Goal: Task Accomplishment & Management: Manage account settings

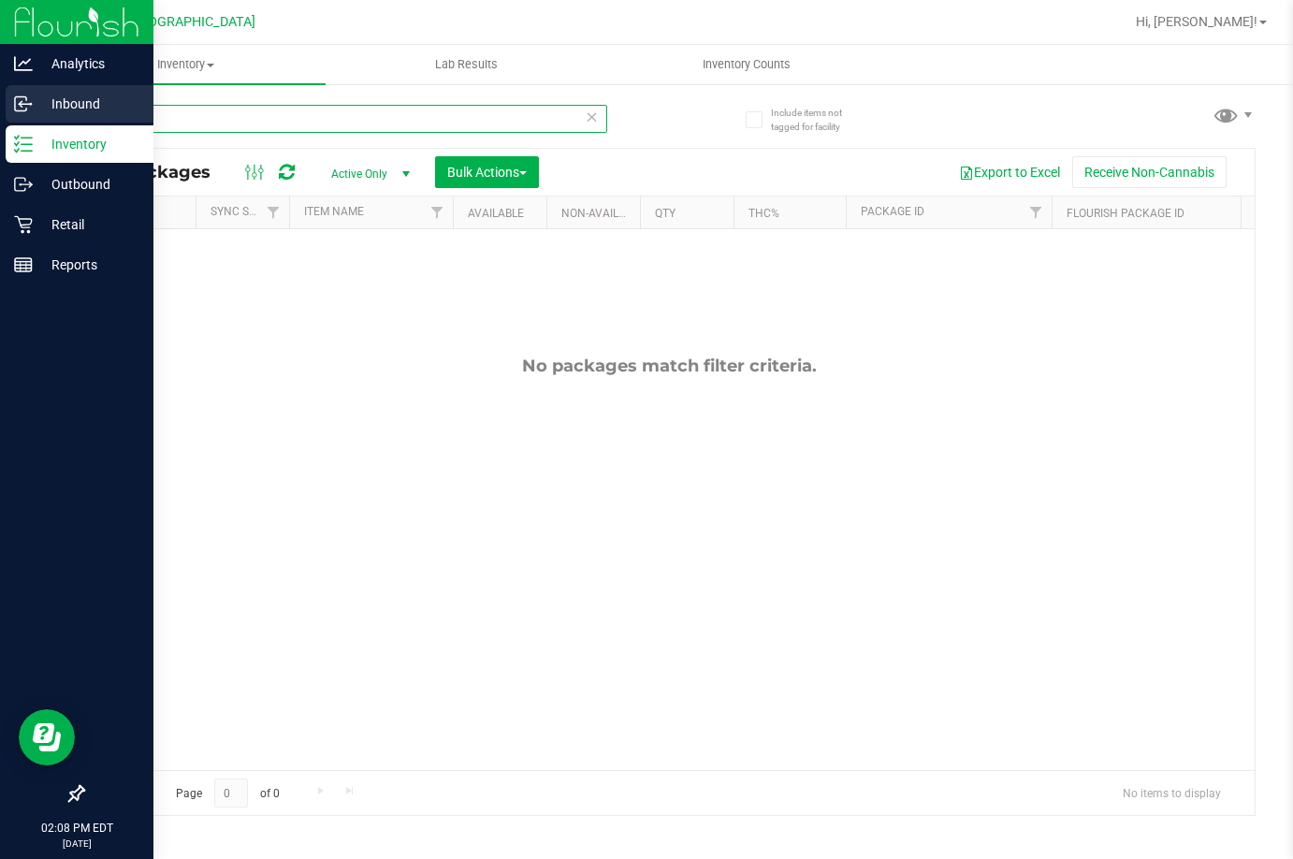
drag, startPoint x: 295, startPoint y: 112, endPoint x: 39, endPoint y: 104, distance: 255.5
click at [39, 108] on div "Analytics Inbound Inventory Outbound Retail Reports 02:08 PM EDT 09/23/2025 09/…" at bounding box center [646, 429] width 1293 height 859
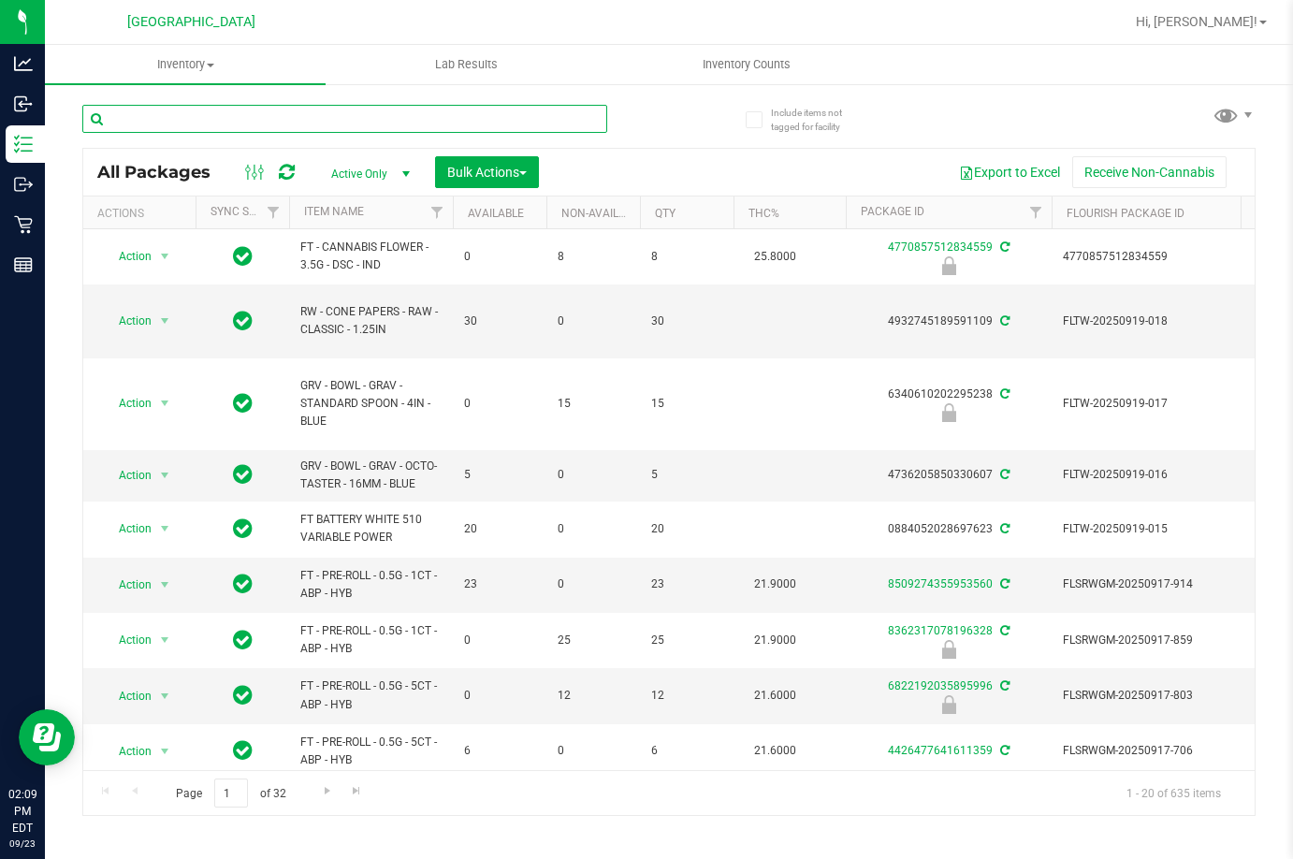
click at [433, 121] on input "text" at bounding box center [344, 119] width 525 height 28
click at [433, 120] on input "text" at bounding box center [344, 119] width 525 height 28
type input "9678600577612116"
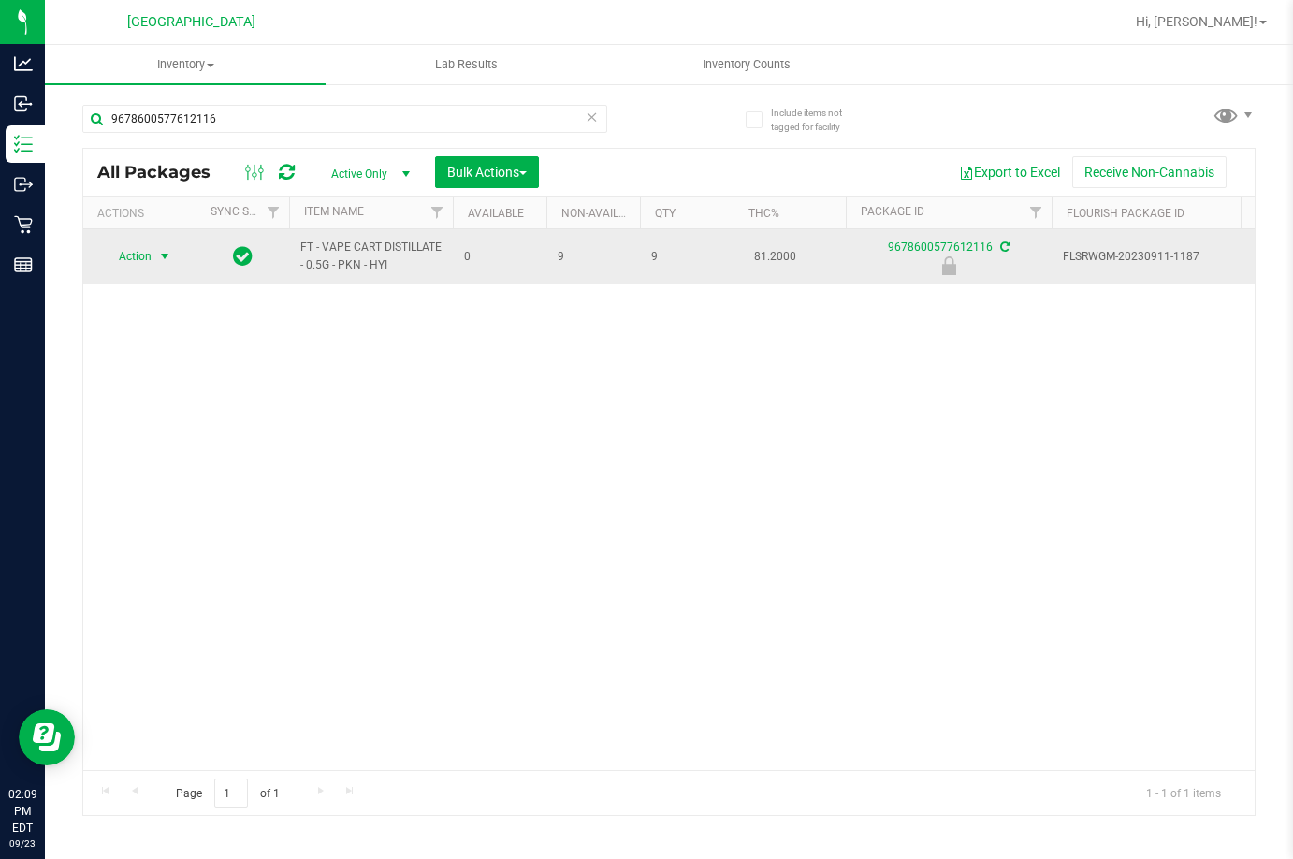
click at [166, 260] on span "select" at bounding box center [164, 256] width 15 height 15
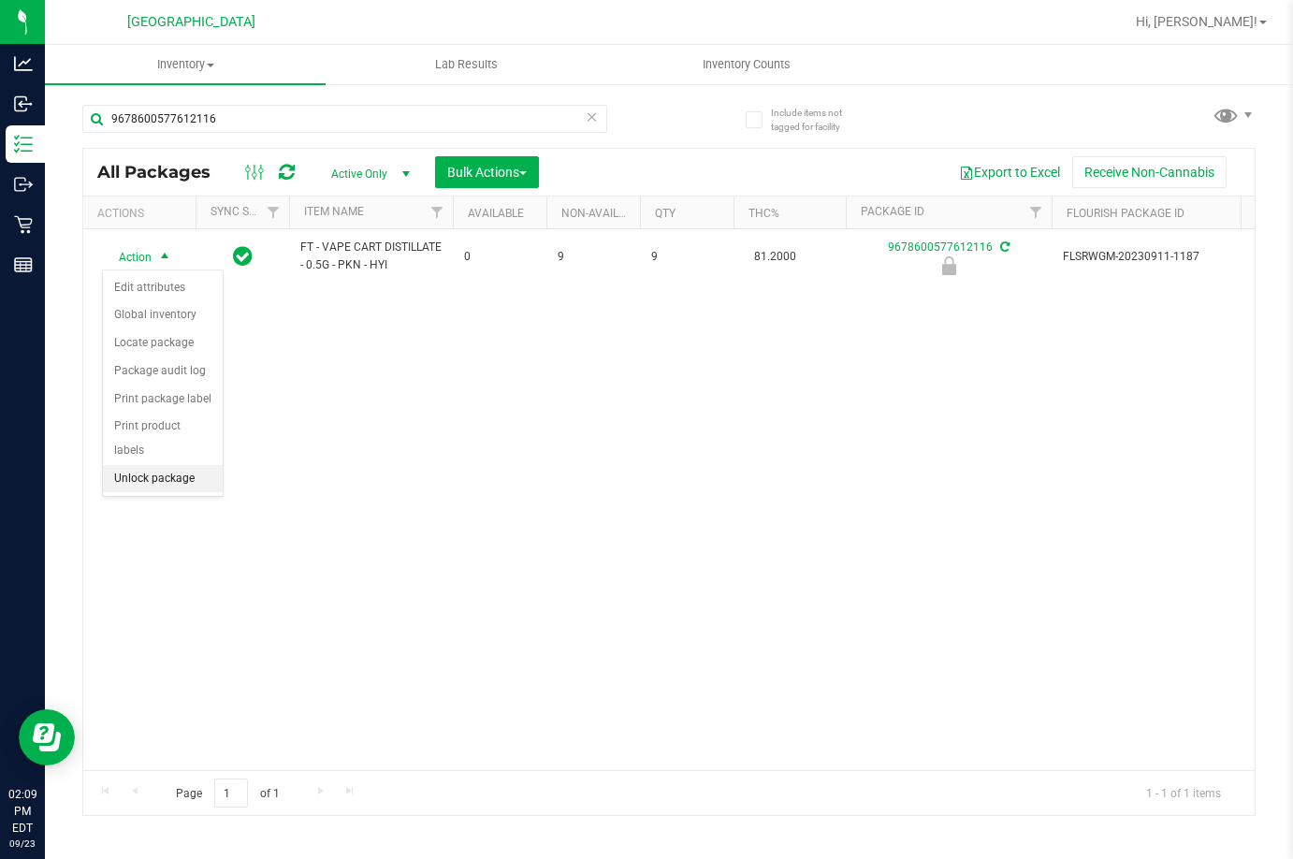
click at [165, 465] on li "Unlock package" at bounding box center [163, 479] width 120 height 28
click at [592, 126] on icon at bounding box center [592, 116] width 13 height 22
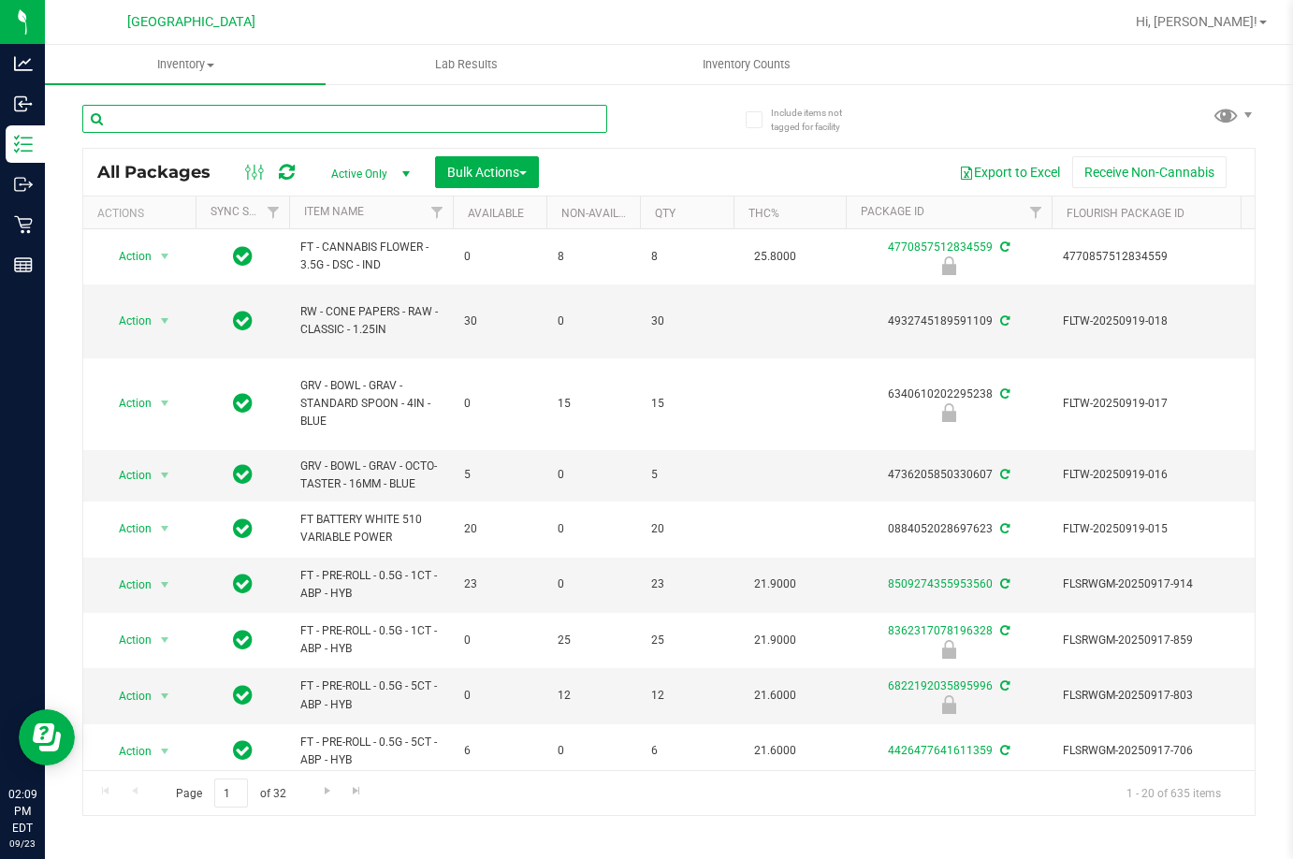
click at [355, 123] on input "text" at bounding box center [344, 119] width 525 height 28
type input "4662121728264402"
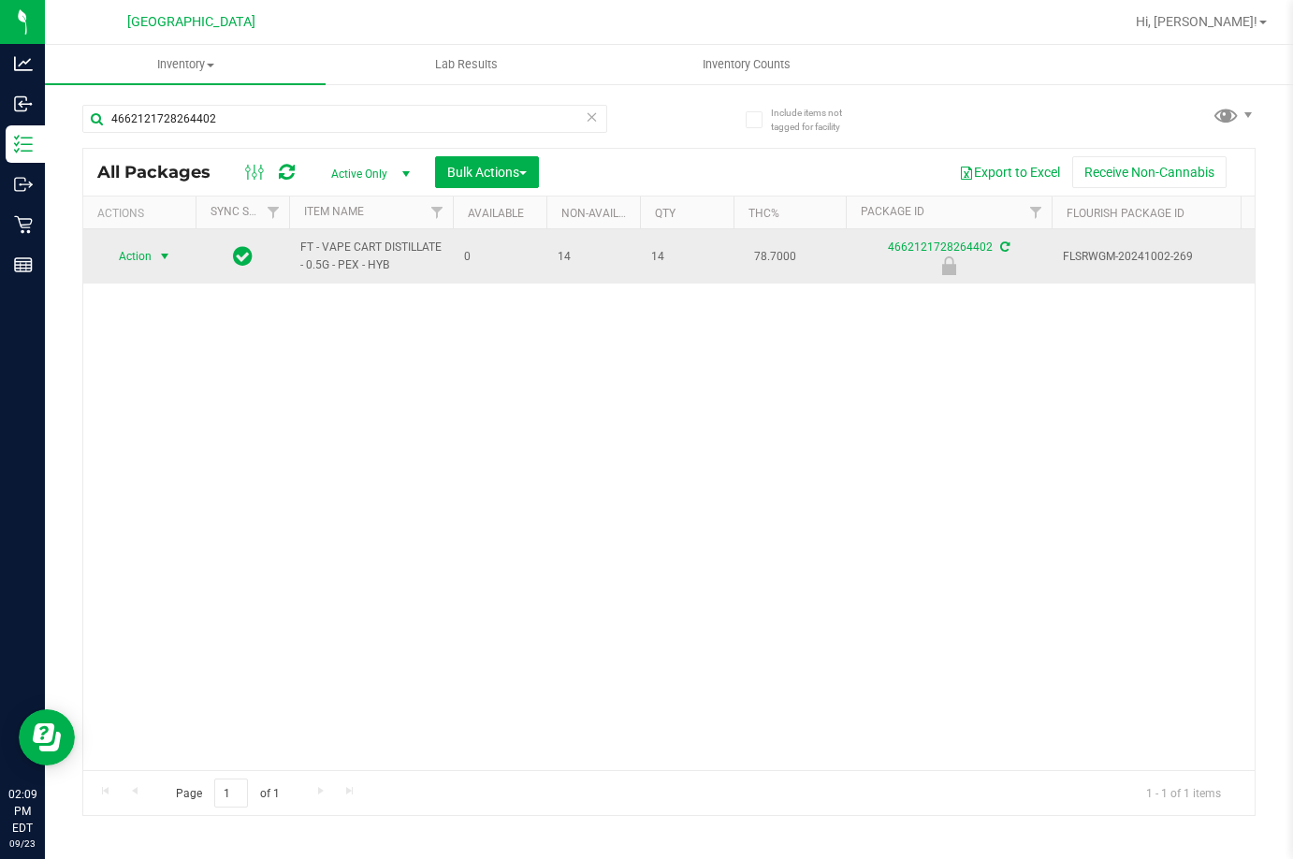
click at [152, 260] on span "Action" at bounding box center [127, 256] width 51 height 26
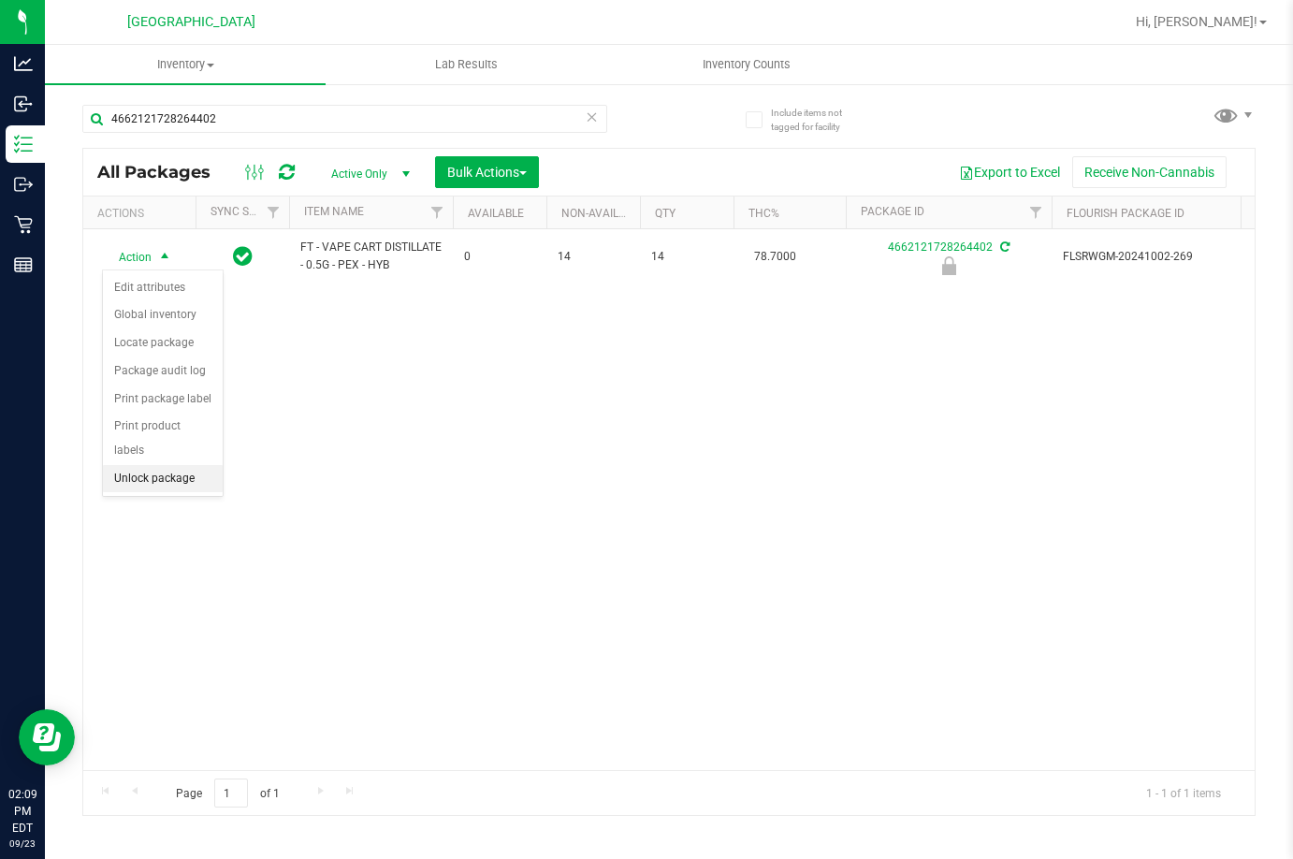
click at [175, 465] on li "Unlock package" at bounding box center [163, 479] width 120 height 28
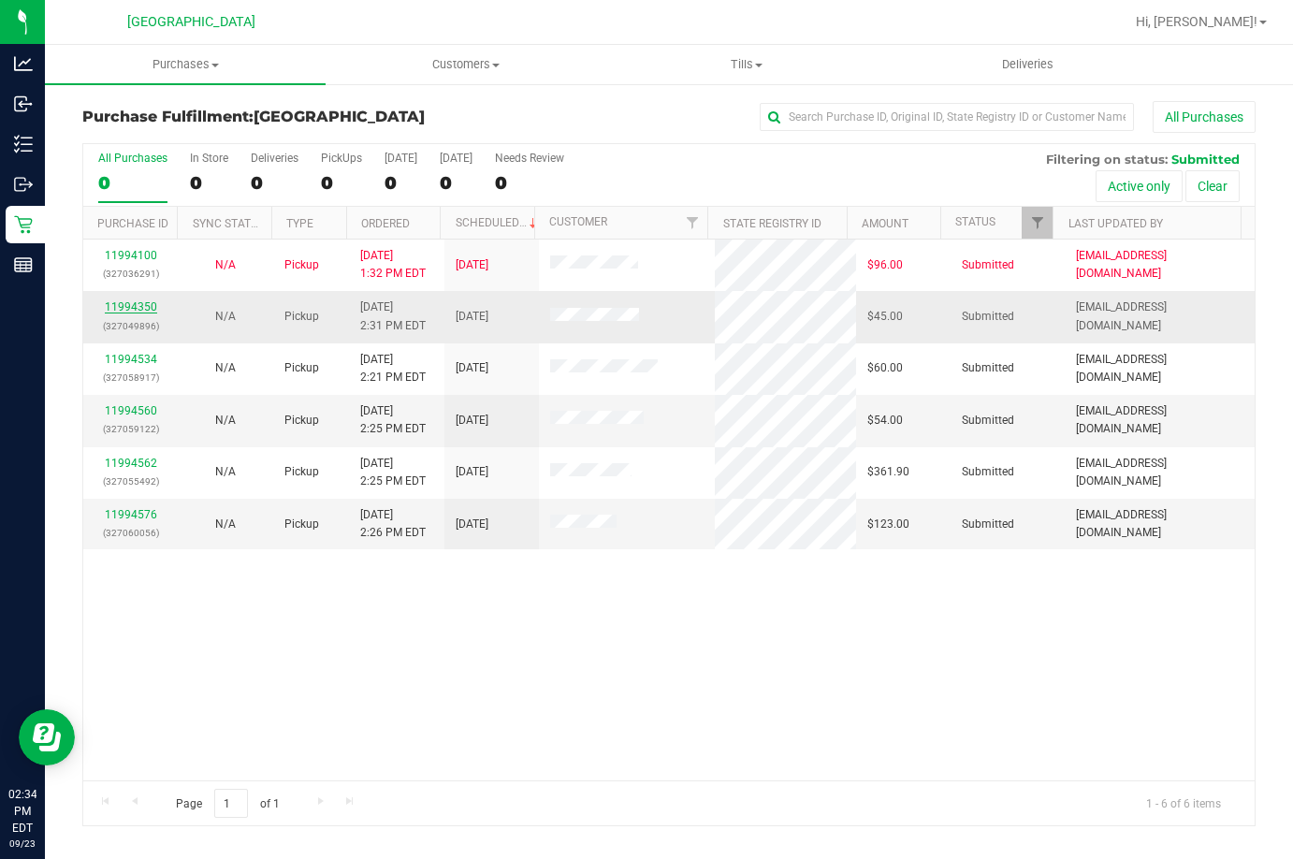
click at [123, 304] on link "11994350" at bounding box center [131, 306] width 52 height 13
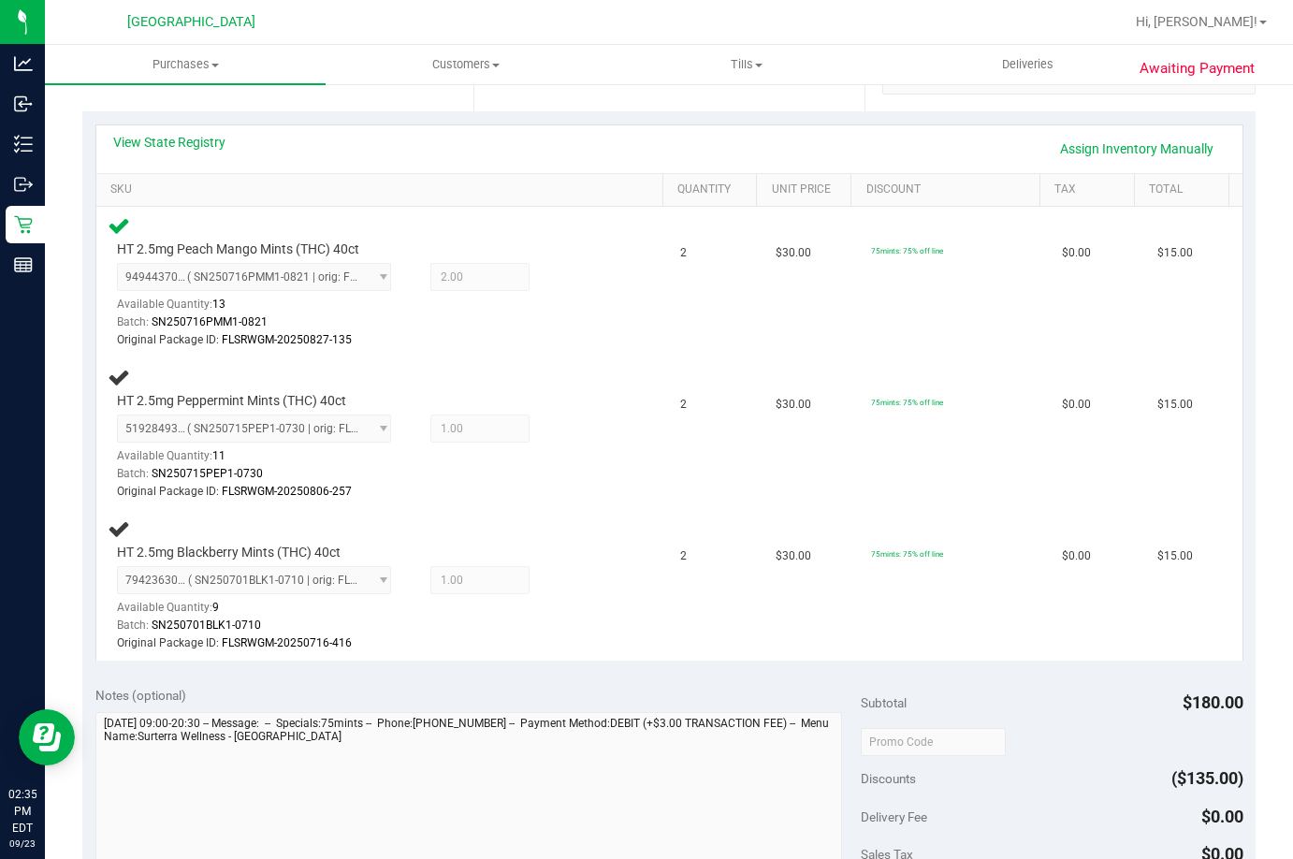
scroll to position [374, 0]
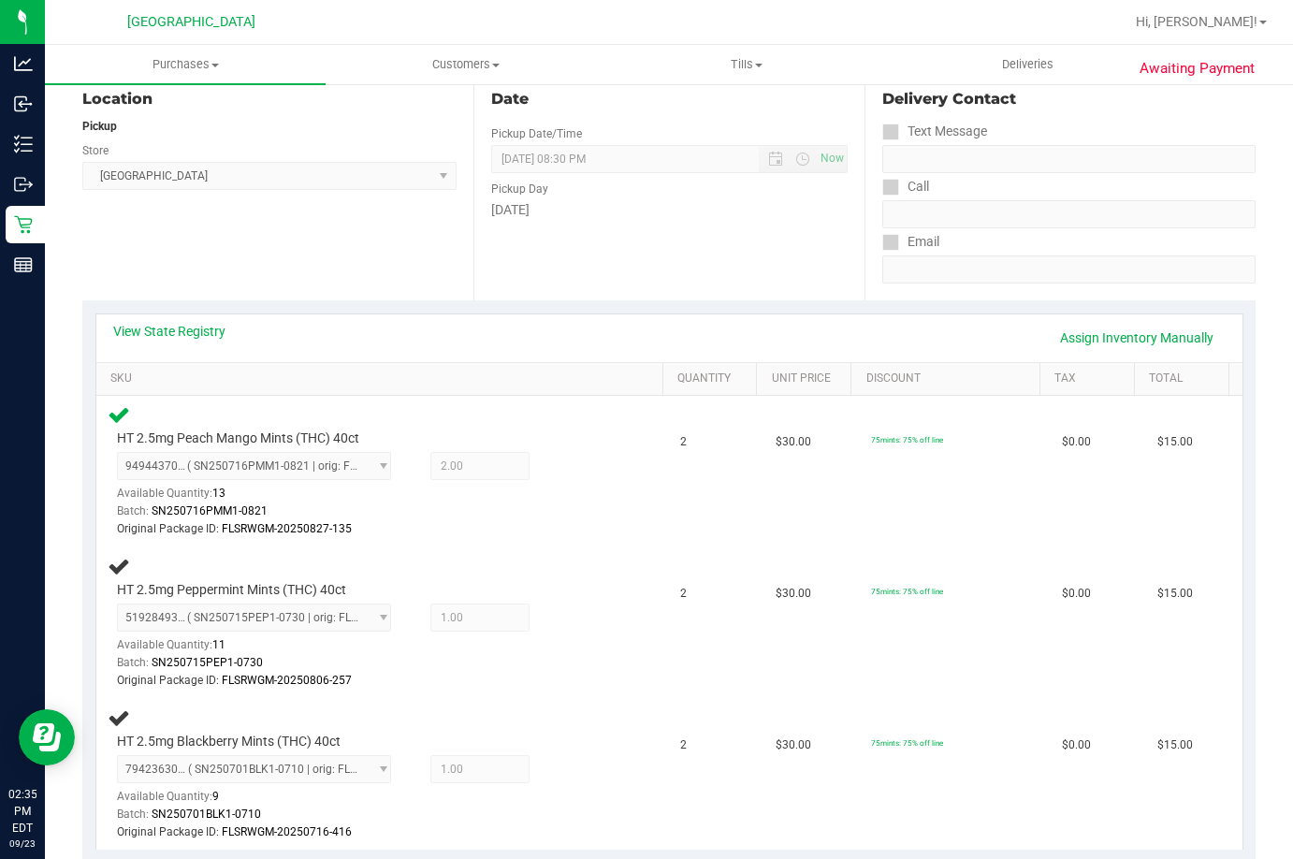
scroll to position [269, 0]
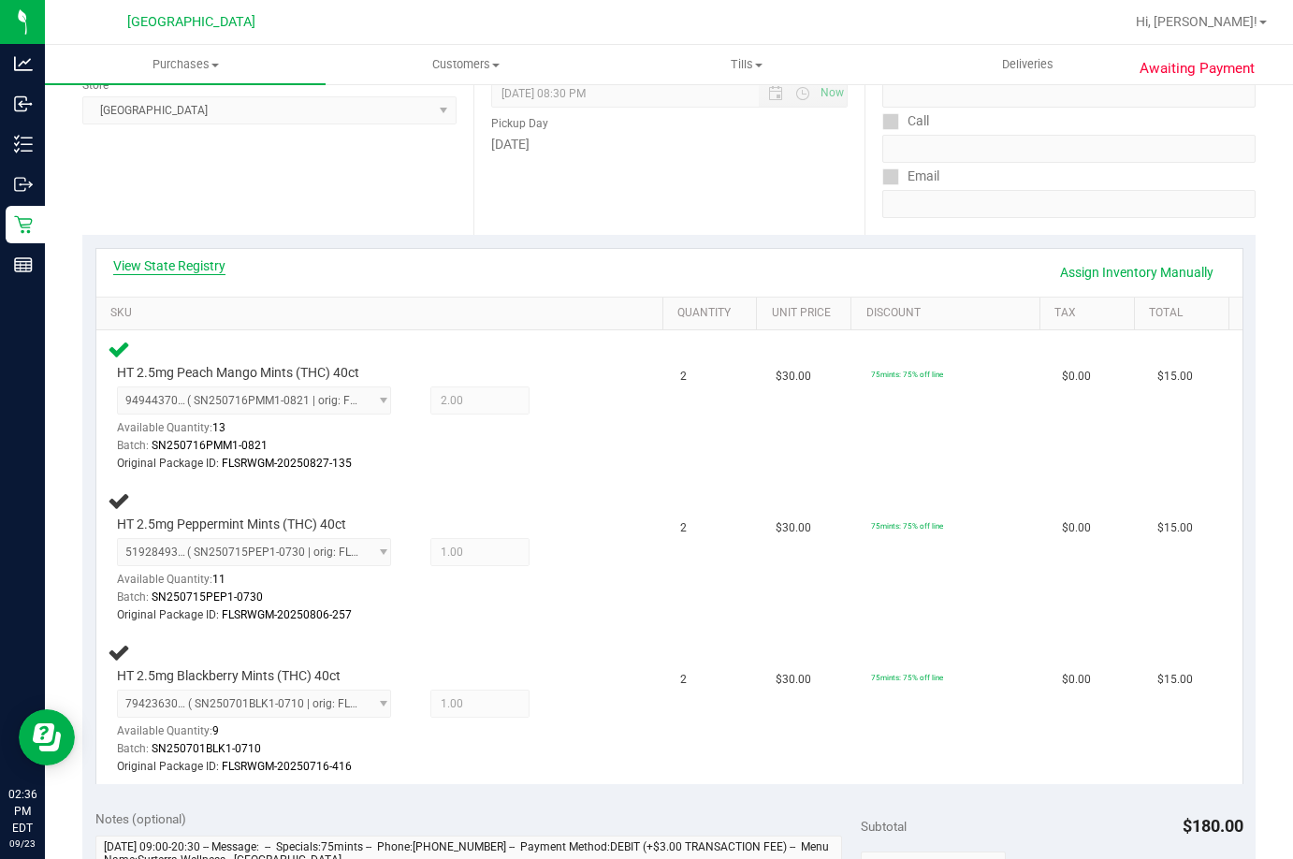
click at [156, 271] on link "View State Registry" at bounding box center [169, 265] width 112 height 19
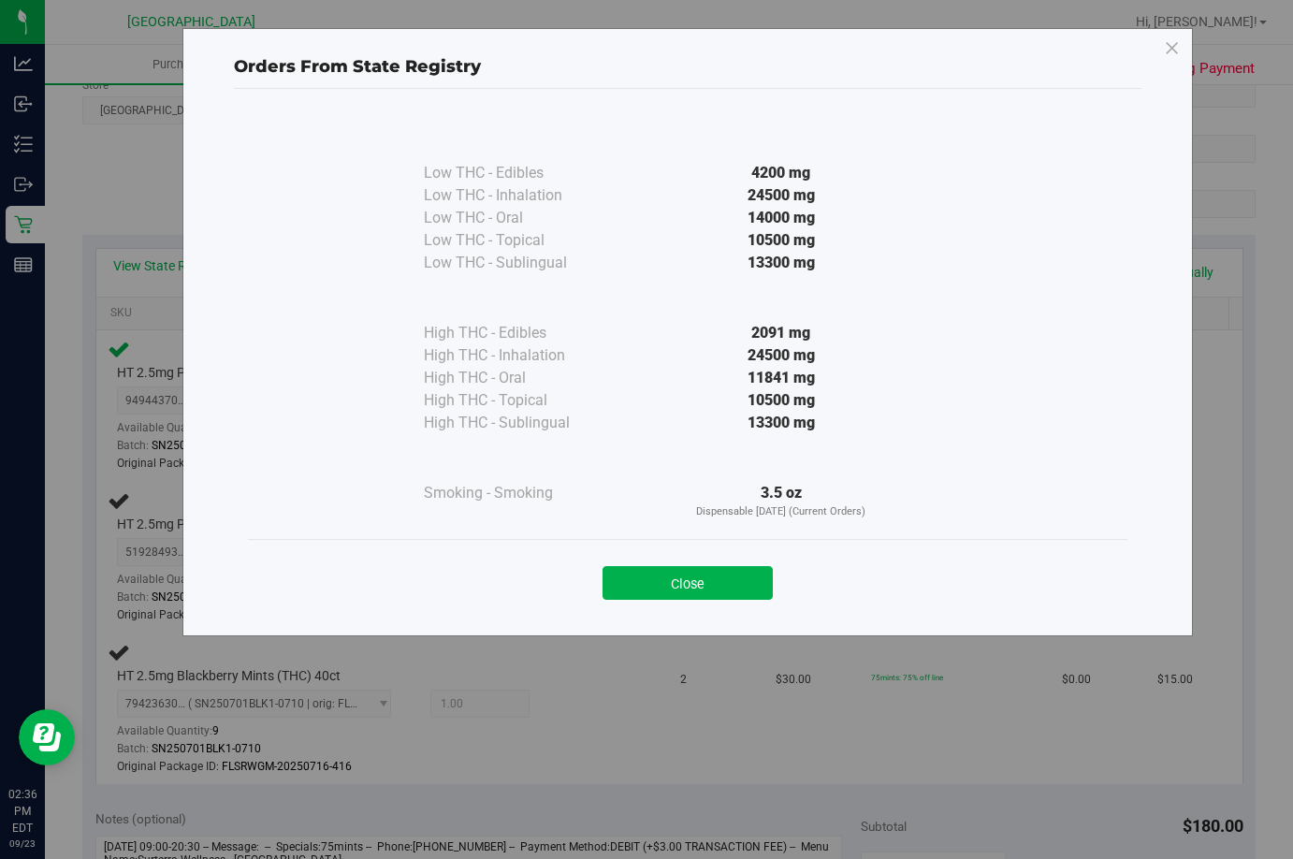
click at [700, 559] on div "Close" at bounding box center [687, 577] width 851 height 47
click at [703, 589] on button "Close" at bounding box center [687, 583] width 170 height 34
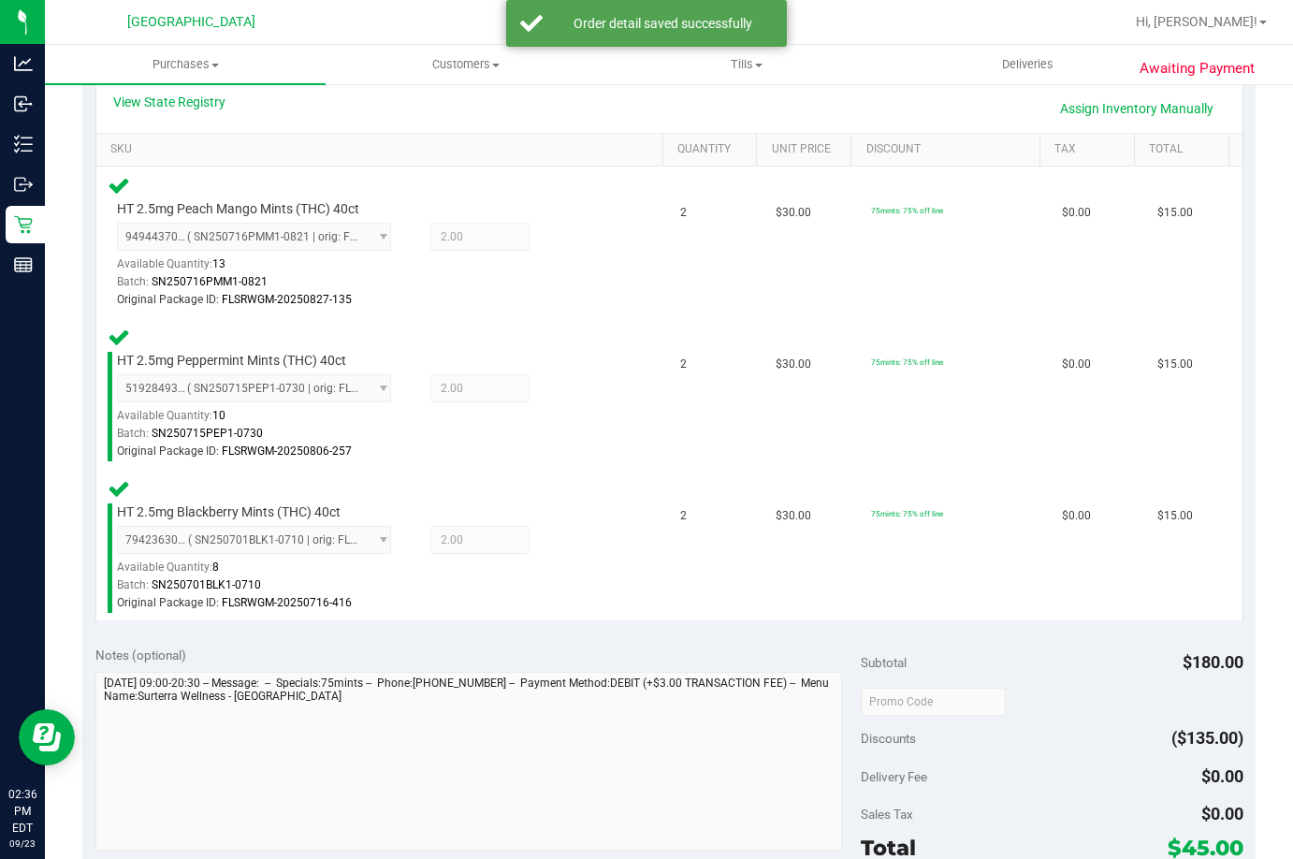
scroll to position [737, 0]
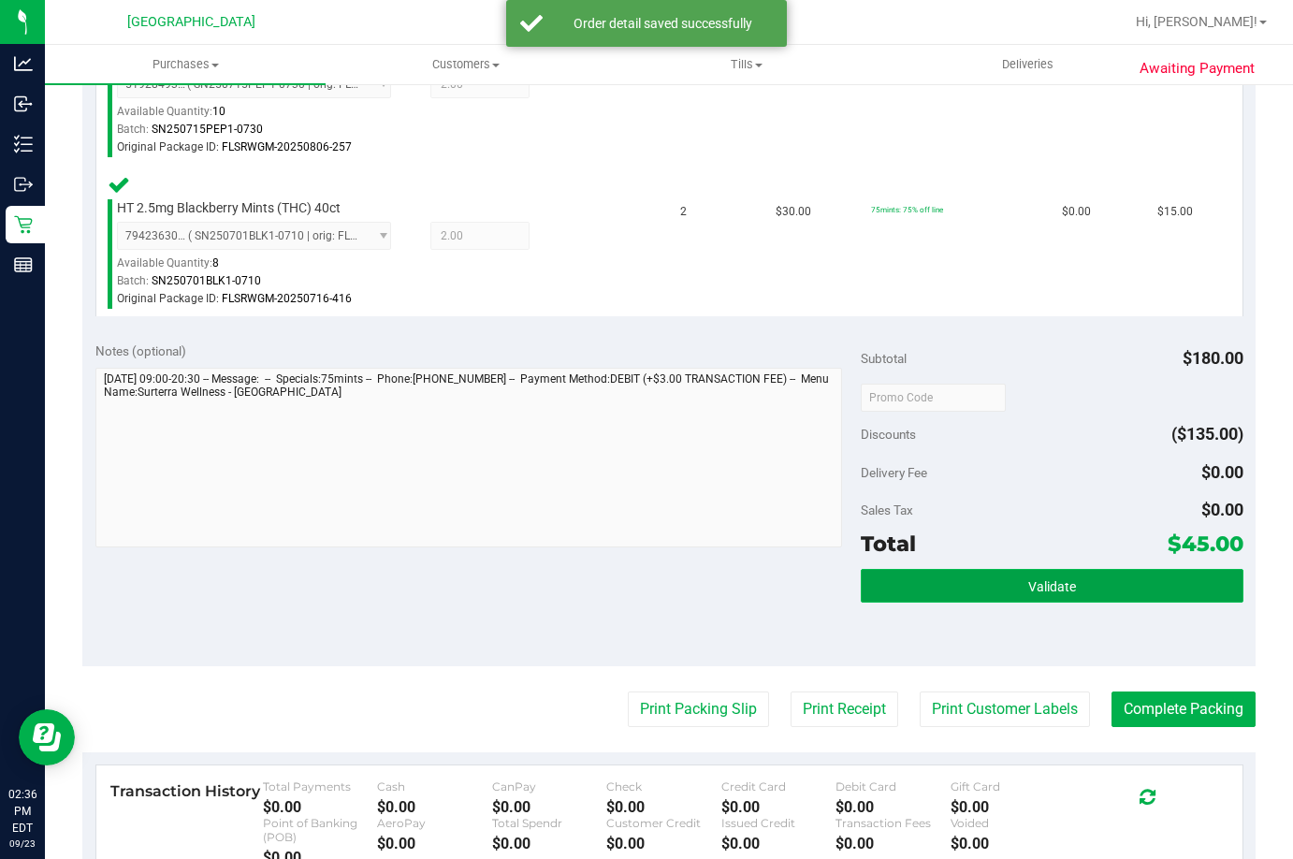
click at [1072, 577] on button "Validate" at bounding box center [1052, 586] width 383 height 34
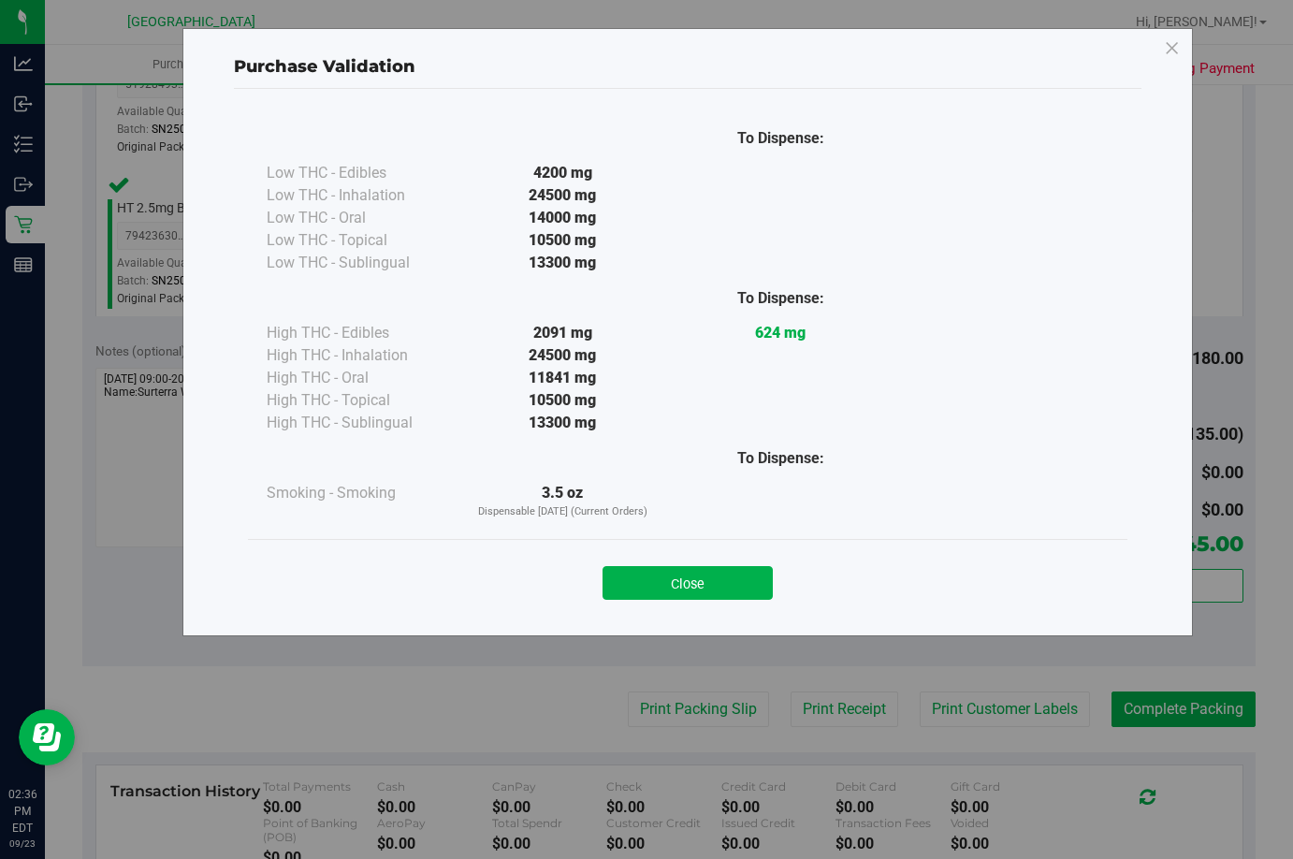
click at [756, 561] on div "Close" at bounding box center [687, 577] width 851 height 47
click at [745, 592] on button "Close" at bounding box center [687, 583] width 170 height 34
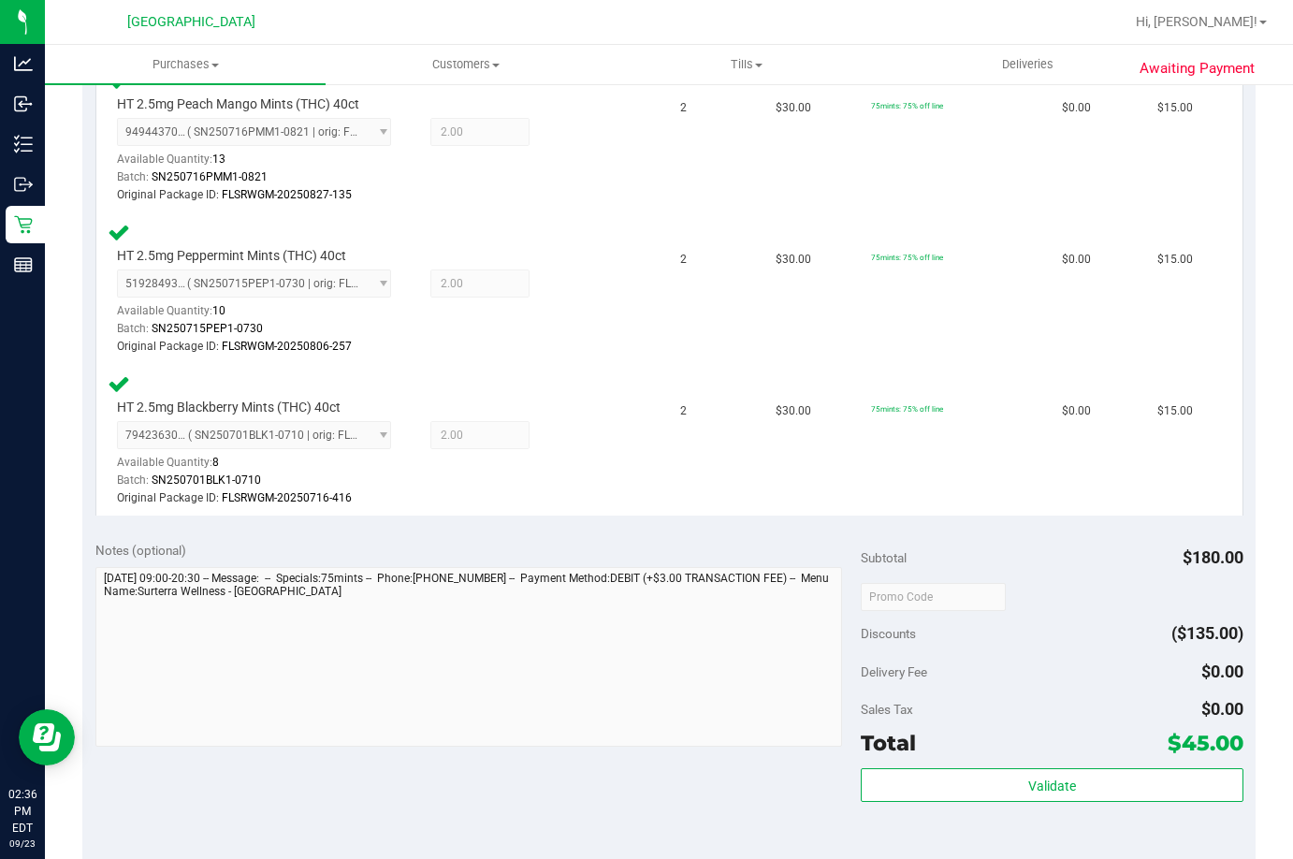
scroll to position [831, 0]
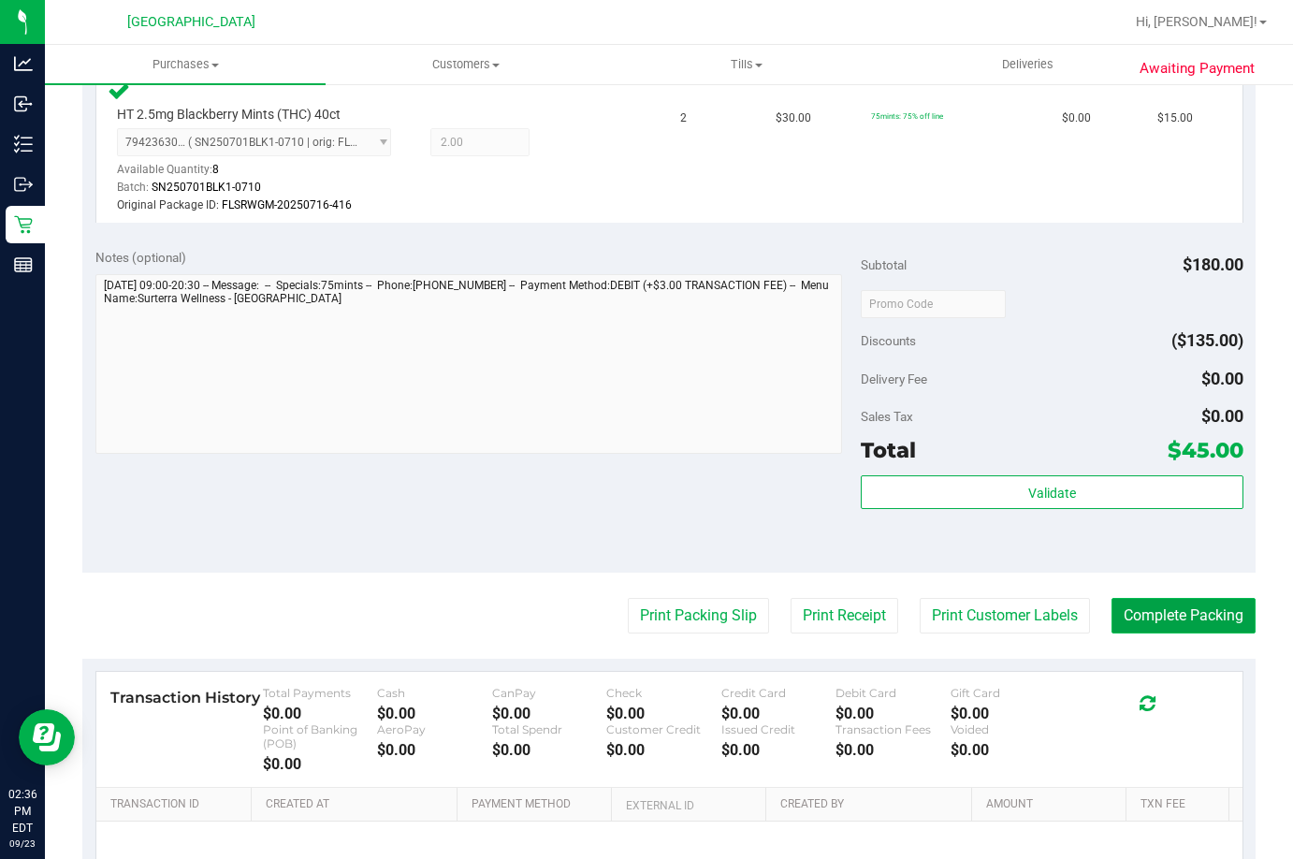
click at [1191, 609] on button "Complete Packing" at bounding box center [1183, 616] width 144 height 36
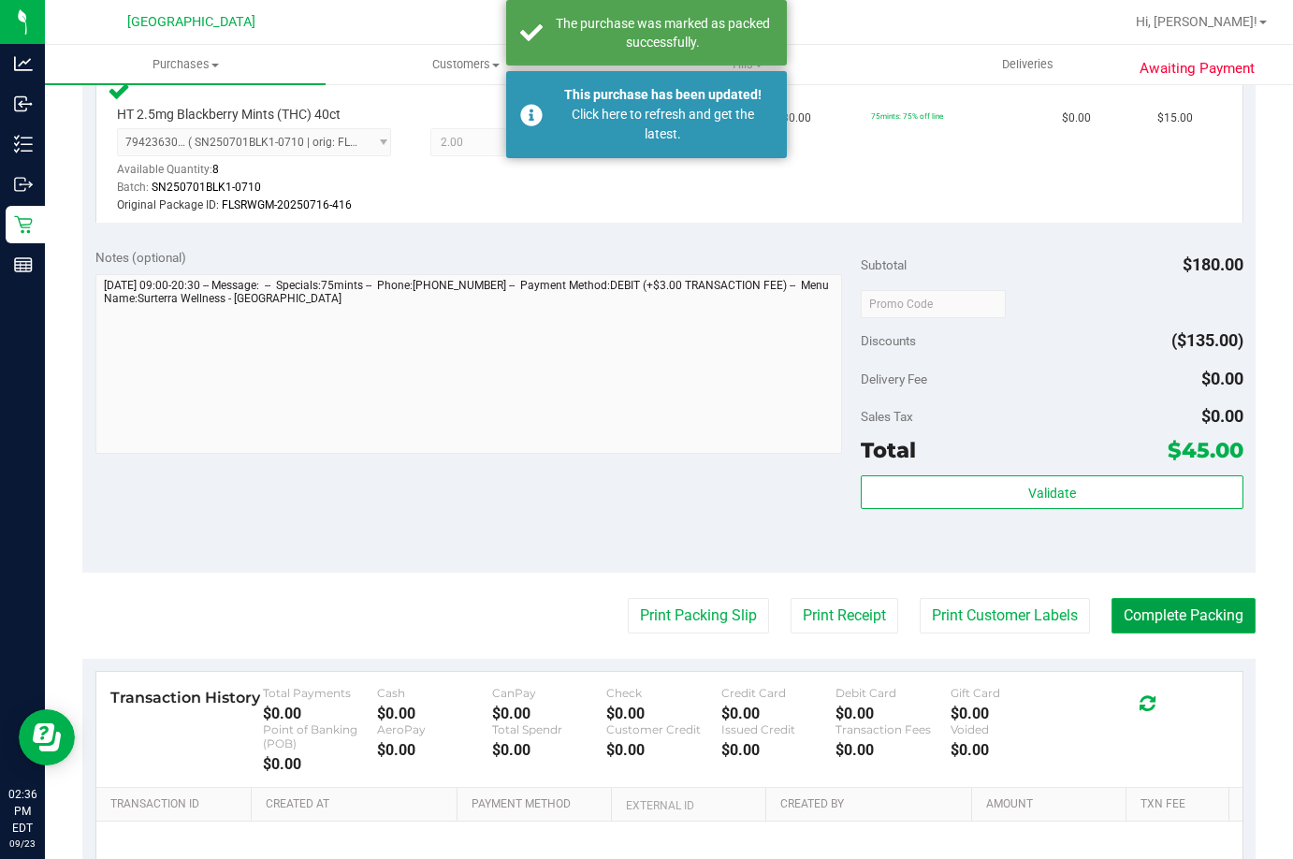
click at [1154, 617] on button "Complete Packing" at bounding box center [1183, 616] width 144 height 36
